Goal: Information Seeking & Learning: Learn about a topic

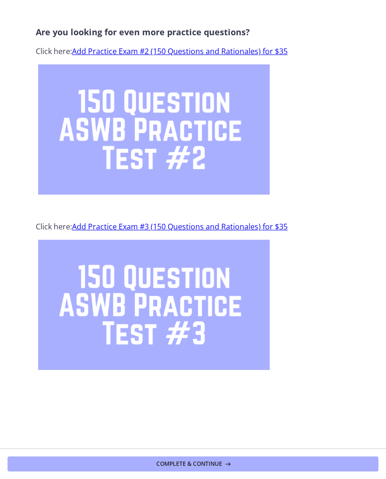
click at [260, 467] on button "Complete & continue" at bounding box center [193, 464] width 371 height 15
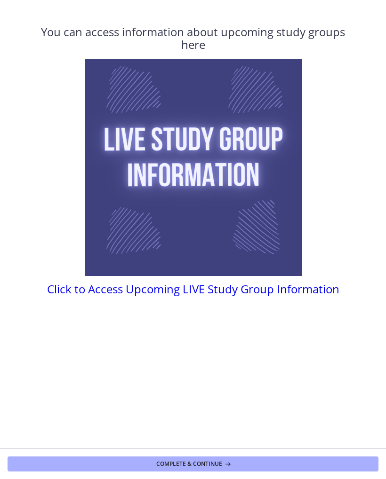
click at [312, 291] on span "Click to Access Upcoming LIVE Study Group Information" at bounding box center [193, 289] width 292 height 16
click at [258, 465] on button "Complete & continue" at bounding box center [193, 464] width 371 height 15
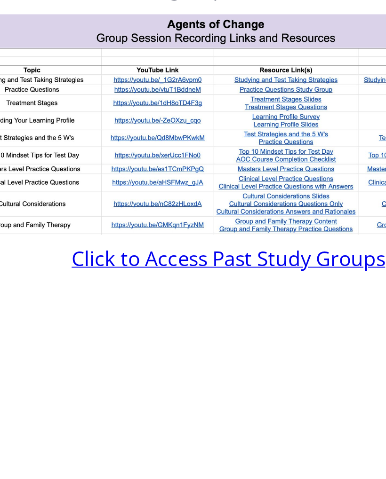
click at [129, 188] on span "Click to Access Past Study Groups" at bounding box center [192, 196] width 175 height 16
